Goal: Information Seeking & Learning: Learn about a topic

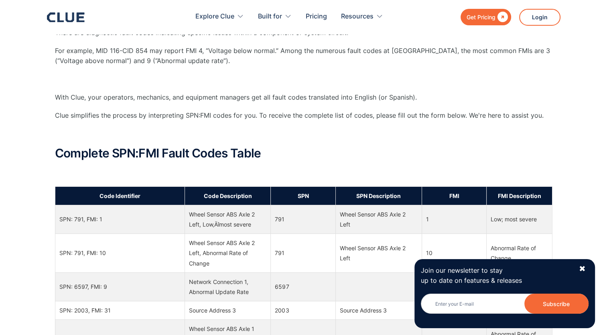
scroll to position [281, 0]
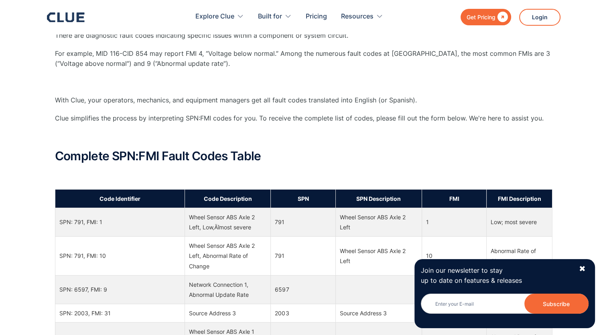
click at [172, 122] on p "Clue simplifies the process by interpreting SPN:FMI codes for you. To receive t…" at bounding box center [303, 118] width 497 height 10
click at [578, 265] on div "Join our newsletter to stay up to date on features & releases Newsletter Subscr…" at bounding box center [504, 293] width 181 height 69
click at [579, 268] on div "✖" at bounding box center [582, 269] width 7 height 10
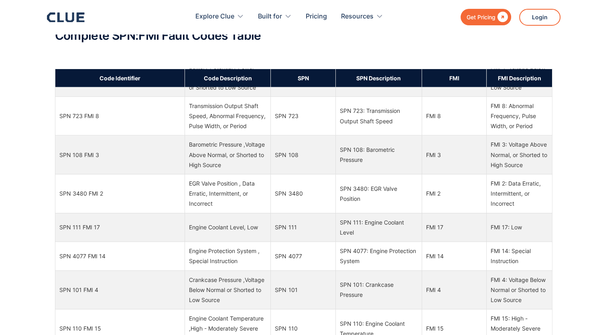
scroll to position [1783, 0]
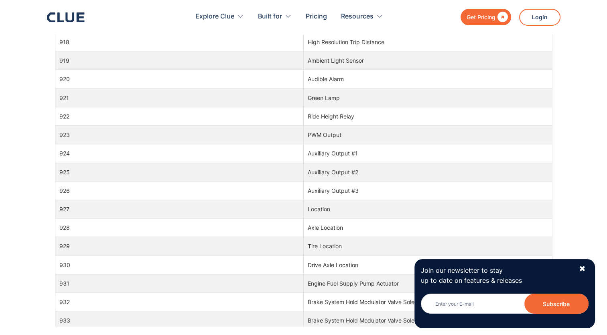
scroll to position [501, 0]
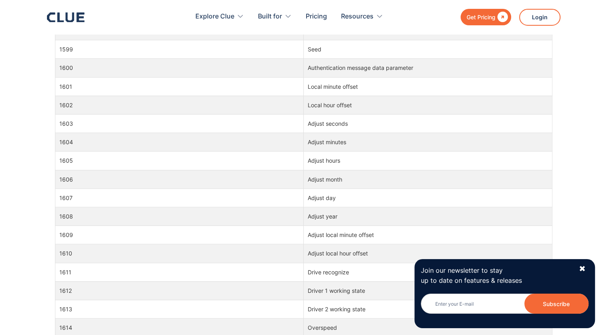
click at [264, 244] on td "1610" at bounding box center [179, 253] width 249 height 18
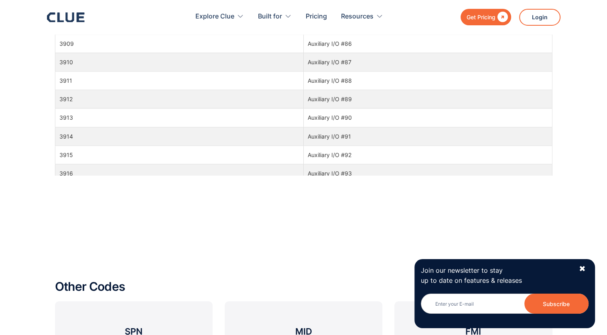
scroll to position [702, 0]
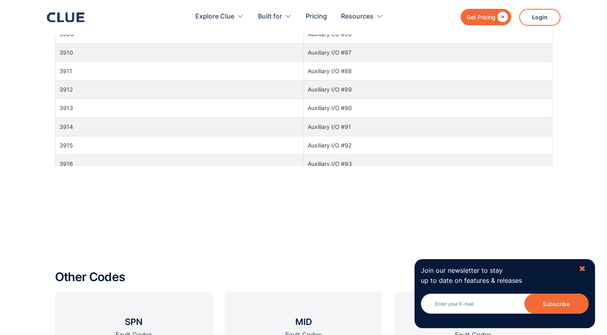
click at [581, 266] on div "✖" at bounding box center [582, 269] width 7 height 10
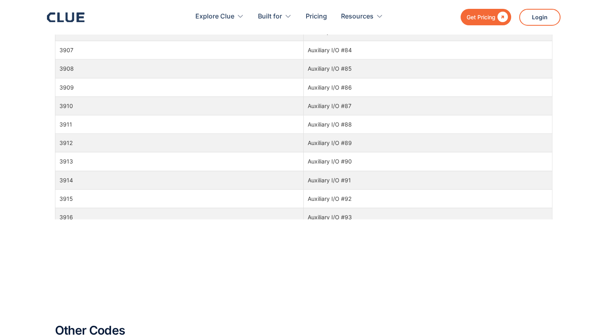
scroll to position [622, 0]
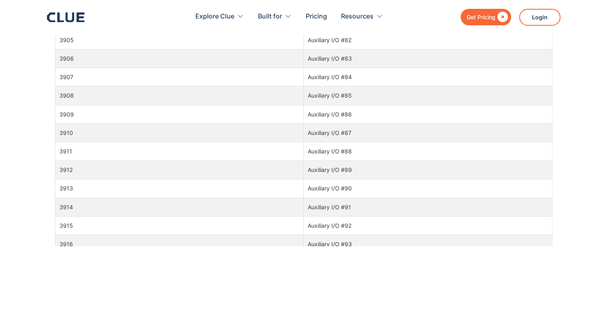
drag, startPoint x: 552, startPoint y: 177, endPoint x: 552, endPoint y: 192, distance: 15.2
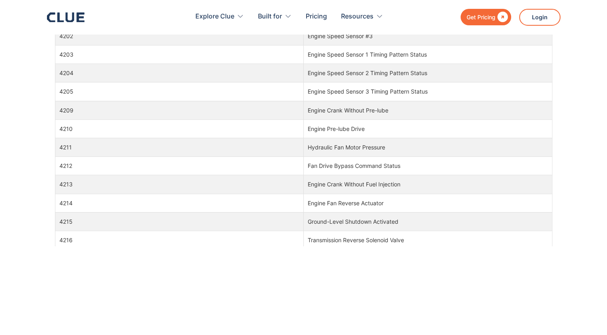
scroll to position [63134, 0]
